Goal: Subscribe to service/newsletter

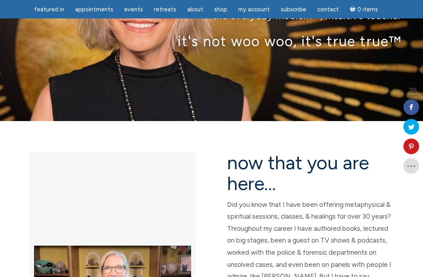
scroll to position [91, 0]
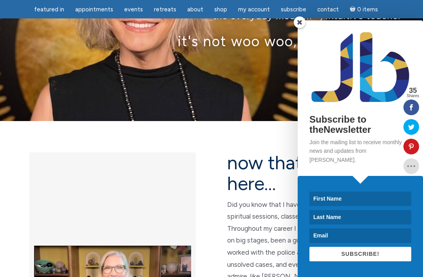
click at [355, 164] on p "Join the mailing list to receive monthly news and updates from Jamie." at bounding box center [361, 151] width 102 height 26
click at [283, 217] on div "Subscribe to theNewsletter Join the mailing list to receive monthly news and up…" at bounding box center [340, 148] width 168 height 257
click at [302, 28] on span at bounding box center [300, 22] width 12 height 12
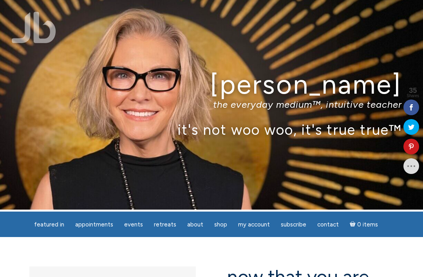
scroll to position [2, 0]
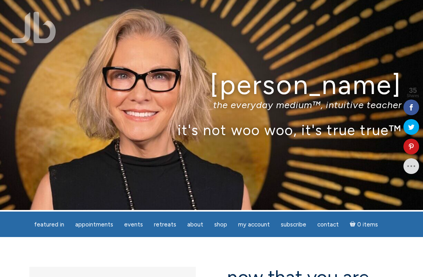
click at [294, 232] on link "Subscribe" at bounding box center [293, 224] width 35 height 15
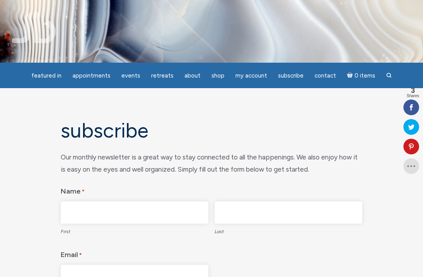
click at [141, 215] on input "First" at bounding box center [135, 212] width 148 height 22
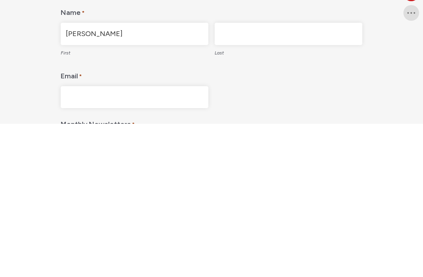
type input "Leigh"
click at [248, 176] on input "Last" at bounding box center [289, 187] width 148 height 22
type input "Radford"
click at [118, 239] on input "Email *" at bounding box center [135, 250] width 148 height 22
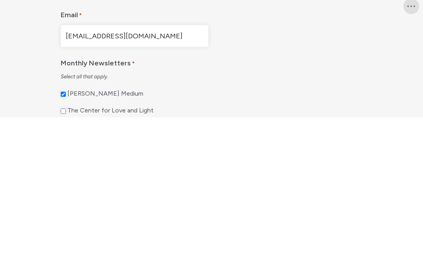
scroll to position [55, 0]
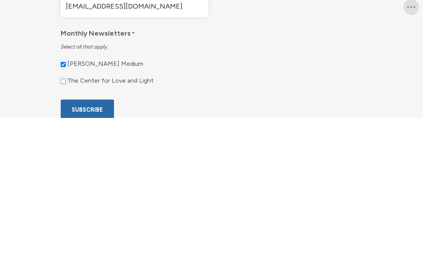
type input "lar@leighradford.com"
click at [98, 259] on input "Subscribe" at bounding box center [87, 269] width 53 height 21
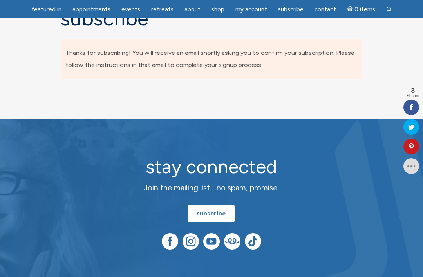
scroll to position [6, 3]
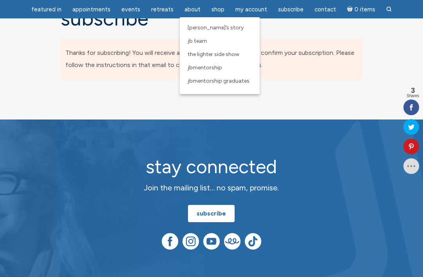
click at [214, 31] on span "[PERSON_NAME]’s Story" at bounding box center [216, 27] width 56 height 7
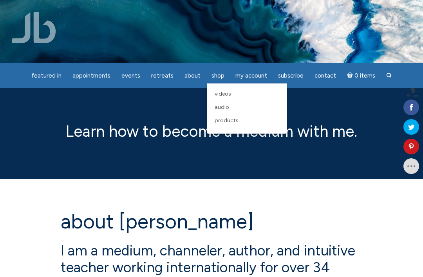
click at [241, 99] on link "Videos" at bounding box center [247, 93] width 72 height 13
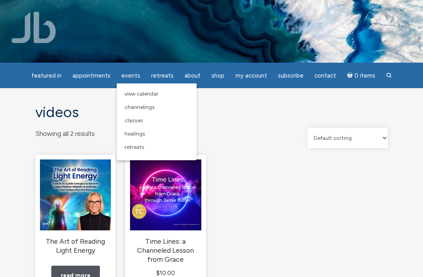
click at [158, 107] on link "Channelings" at bounding box center [157, 107] width 72 height 13
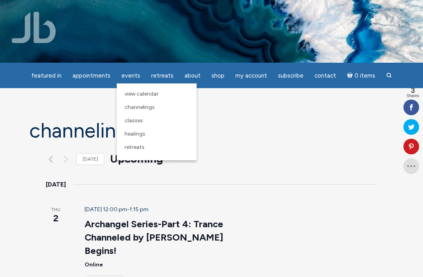
click at [143, 122] on span "Classes" at bounding box center [134, 120] width 18 height 7
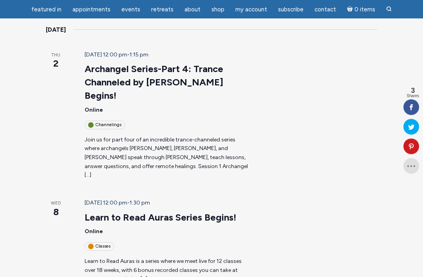
scroll to position [246, 0]
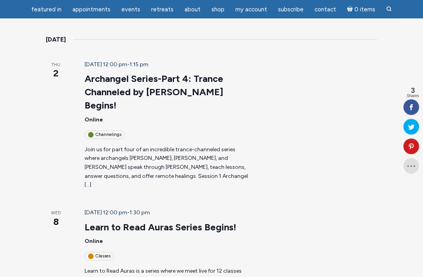
click at [189, 267] on p "Learn to Read Auras is a series where we meet live for 12 classes over 18 weeks…" at bounding box center [167, 280] width 164 height 27
click at [187, 267] on p "Learn to Read Auras is a series where we meet live for 12 classes over 18 weeks…" at bounding box center [167, 280] width 164 height 27
click at [184, 222] on link "Learn to Read Auras Series Begins!" at bounding box center [161, 228] width 152 height 12
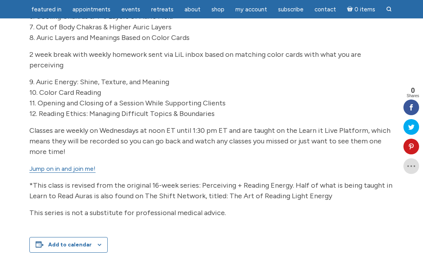
scroll to position [419, 0]
